Goal: Information Seeking & Learning: Find specific page/section

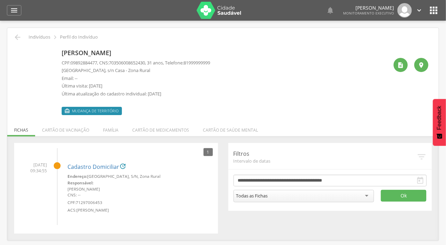
click at [16, 4] on div " Dashboard Supervisão Produtividade Mapa da cidade Mapa de cobertura Ranking A…" at bounding box center [223, 10] width 433 height 21
click at [17, 9] on icon "" at bounding box center [14, 10] width 8 height 8
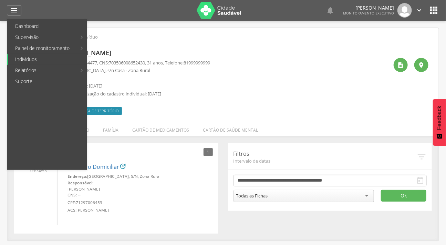
click at [35, 60] on link "Indivíduos" at bounding box center [47, 59] width 79 height 11
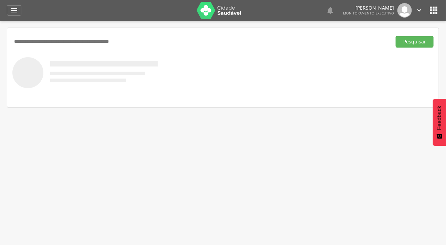
click at [43, 39] on input "text" at bounding box center [200, 42] width 377 height 12
type input "**********"
click at [396, 36] on button "Pesquisar" at bounding box center [415, 42] width 38 height 12
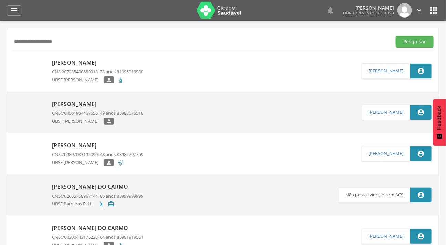
click at [32, 142] on img at bounding box center [29, 142] width 31 height 0
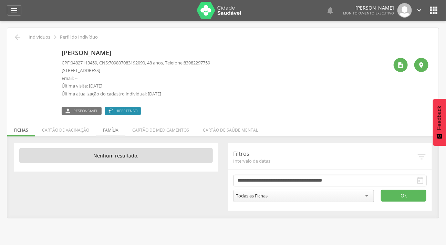
click at [107, 127] on li "Família" at bounding box center [110, 128] width 29 height 16
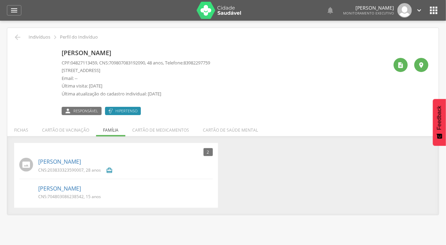
scroll to position [21, 0]
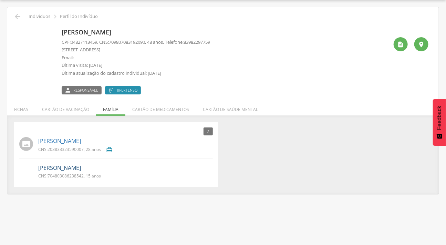
click at [72, 165] on link "[PERSON_NAME]" at bounding box center [59, 168] width 43 height 8
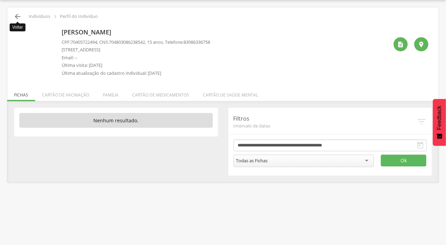
click at [19, 19] on icon "" at bounding box center [17, 16] width 8 height 8
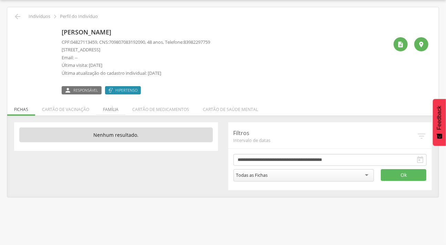
click at [110, 105] on li "Família" at bounding box center [110, 108] width 29 height 16
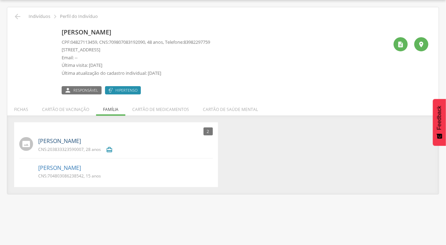
click at [80, 139] on link "[PERSON_NAME]" at bounding box center [59, 141] width 43 height 8
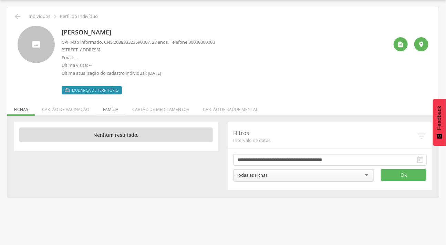
click at [109, 114] on li "Família" at bounding box center [110, 108] width 29 height 16
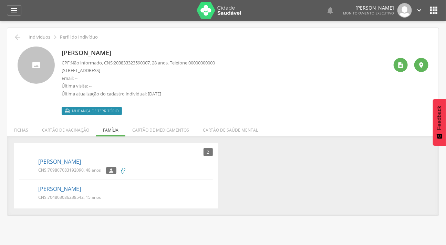
click at [19, 42] on div "[PERSON_NAME] CPF: Não informado , CNS: [PHONE_NUMBER] , 28 anos, Telefone: [PH…" at bounding box center [222, 78] width 421 height 74
click at [18, 39] on icon "" at bounding box center [17, 37] width 8 height 8
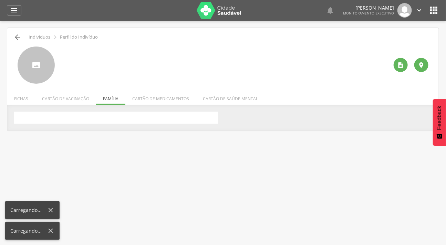
scroll to position [21, 0]
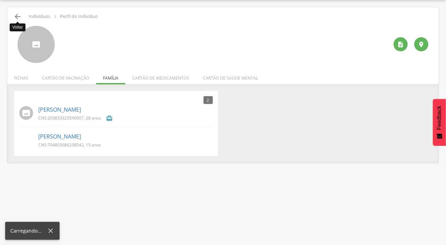
click at [18, 17] on icon "" at bounding box center [17, 16] width 8 height 8
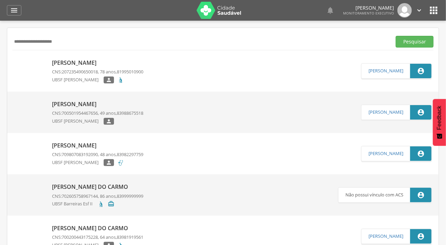
drag, startPoint x: 71, startPoint y: 43, endPoint x: 9, endPoint y: 45, distance: 62.8
click at [396, 36] on button "Pesquisar" at bounding box center [415, 42] width 38 height 12
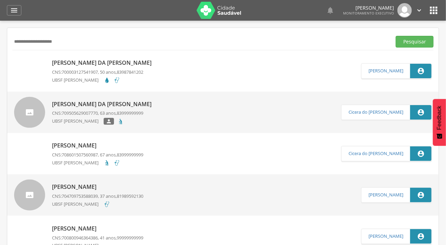
click at [29, 44] on input "**********" at bounding box center [200, 42] width 377 height 12
click at [30, 44] on input "**********" at bounding box center [200, 42] width 377 height 12
click at [31, 44] on input "**********" at bounding box center [200, 42] width 377 height 12
type input "**********"
click at [396, 36] on button "Pesquisar" at bounding box center [415, 42] width 38 height 12
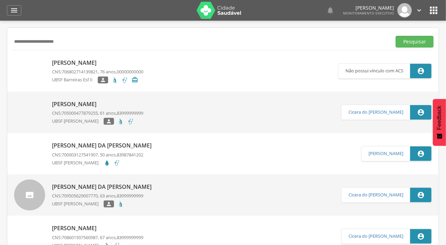
click at [14, 101] on img at bounding box center [14, 101] width 0 height 0
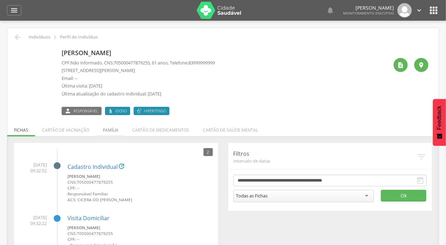
click at [105, 132] on li "Família" at bounding box center [110, 128] width 29 height 16
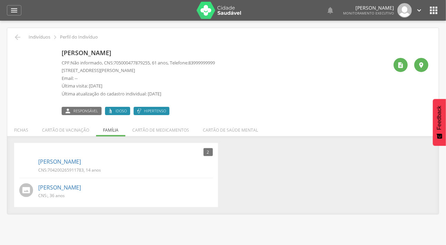
scroll to position [21, 0]
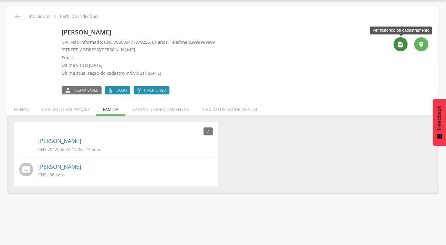
click at [403, 43] on icon "" at bounding box center [401, 44] width 7 height 7
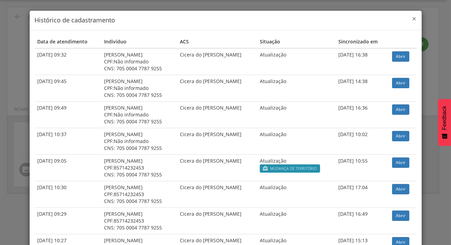
click at [413, 16] on span "×" at bounding box center [415, 19] width 4 height 10
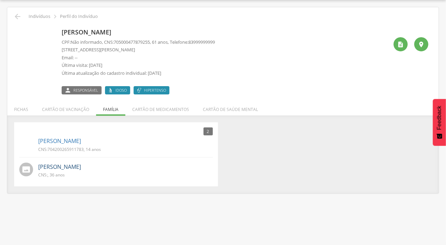
click at [78, 163] on link "[PERSON_NAME]" at bounding box center [59, 167] width 43 height 8
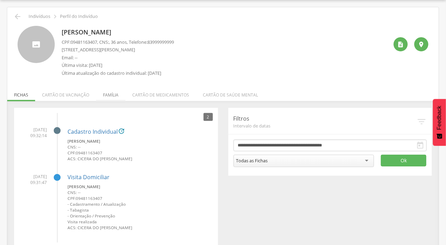
click at [102, 94] on li "Família" at bounding box center [110, 93] width 29 height 16
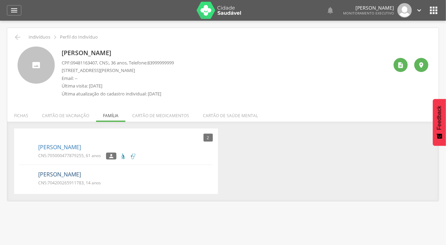
click at [78, 176] on link "[PERSON_NAME]" at bounding box center [59, 175] width 43 height 8
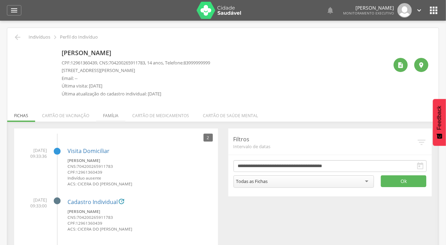
click at [111, 115] on li "Família" at bounding box center [110, 114] width 29 height 16
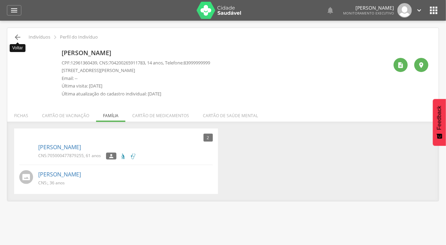
click at [14, 39] on icon "" at bounding box center [17, 37] width 8 height 8
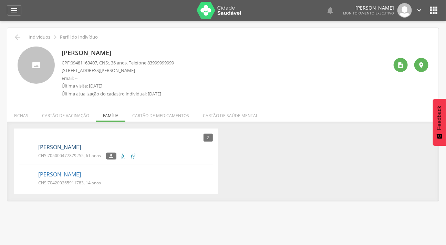
click at [55, 149] on link "[PERSON_NAME]" at bounding box center [59, 147] width 43 height 8
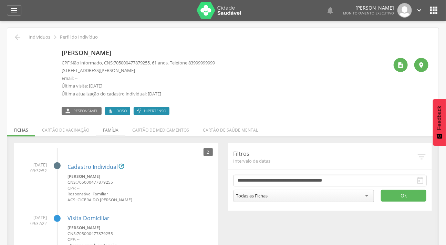
click at [111, 130] on li "Família" at bounding box center [110, 128] width 29 height 16
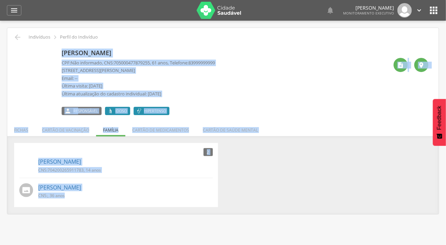
drag, startPoint x: 99, startPoint y: 31, endPoint x: 59, endPoint y: 257, distance: 229.4
click at [59, 245] on html " Dashboard Supervisão Produtividade Mapa da cidade Mapa de cobertura Ranking A…" at bounding box center [223, 122] width 446 height 245
click at [286, 164] on div "2 Nenhum outro membro da família cadastrado. [PERSON_NAME] CNS: 704200265911783…" at bounding box center [223, 175] width 428 height 64
